Goal: Task Accomplishment & Management: Use online tool/utility

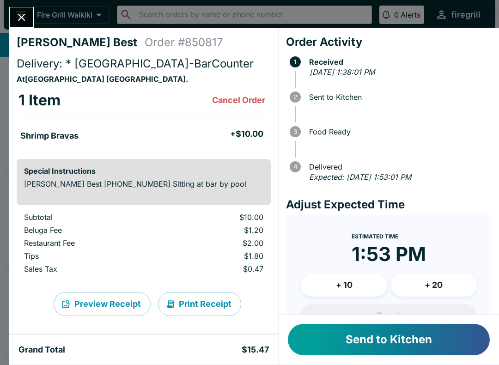
click at [439, 335] on button "Send to Kitchen" at bounding box center [389, 339] width 202 height 31
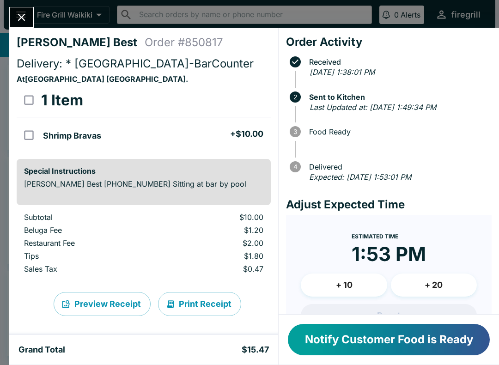
click at [430, 338] on button "Notify Customer Food is Ready" at bounding box center [389, 339] width 202 height 31
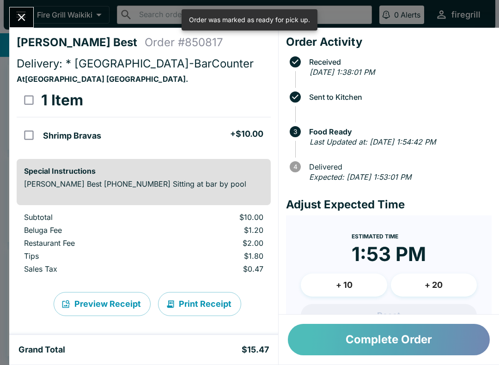
click at [432, 342] on button "Complete Order" at bounding box center [389, 339] width 202 height 31
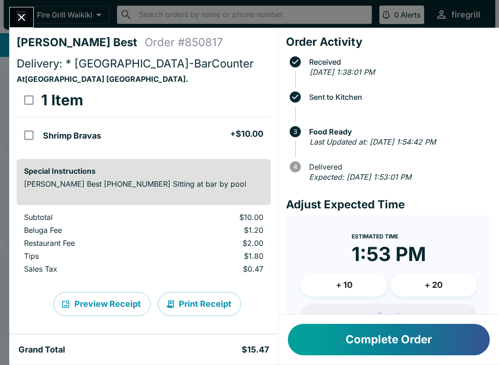
click at [421, 327] on button "Complete Order" at bounding box center [389, 339] width 202 height 31
click at [409, 349] on button "Complete Order" at bounding box center [389, 339] width 202 height 31
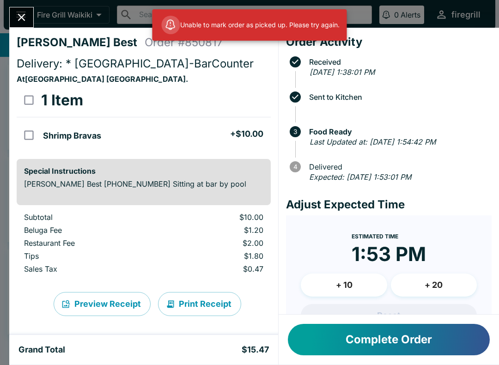
click at [345, 355] on button "Complete Order" at bounding box center [389, 339] width 202 height 31
click at [27, 20] on icon "Close" at bounding box center [21, 17] width 12 height 12
